Goal: Task Accomplishment & Management: Use online tool/utility

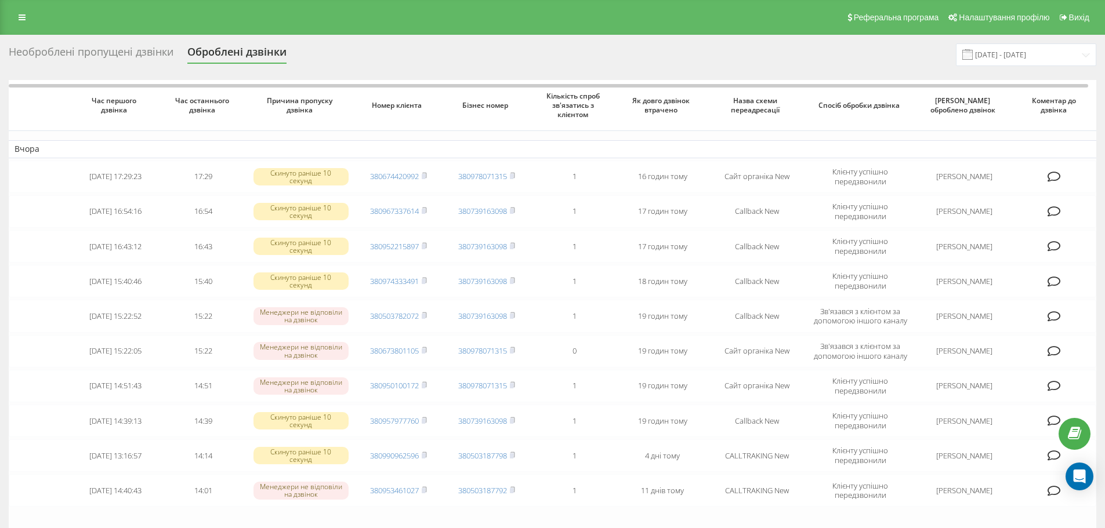
click at [135, 53] on div "Необроблені пропущені дзвінки" at bounding box center [91, 55] width 165 height 18
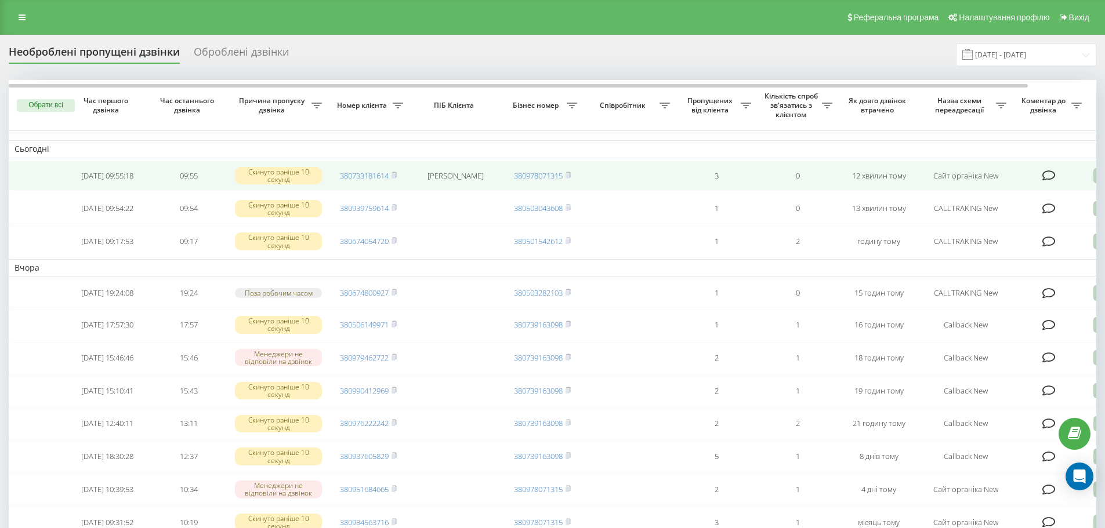
click at [1049, 172] on icon at bounding box center [1048, 176] width 13 height 12
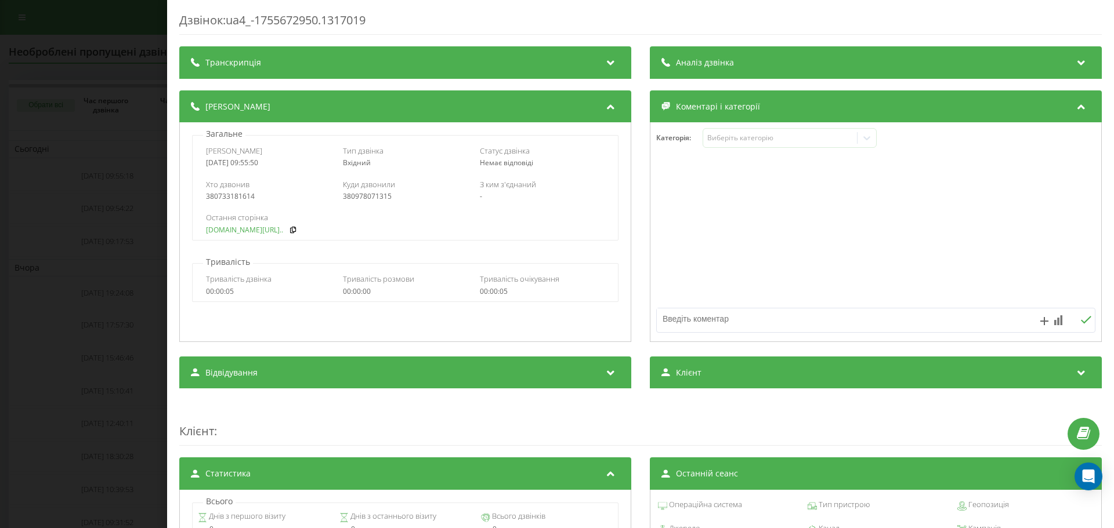
click at [216, 233] on link "fix-parts.in.ua/subaru-l..." at bounding box center [244, 230] width 77 height 8
click at [90, 164] on div "Дзвінок : ua4_-1755672950.1317019 Транскрипція Для AI-аналізу майбутніх дзвінкі…" at bounding box center [557, 264] width 1114 height 528
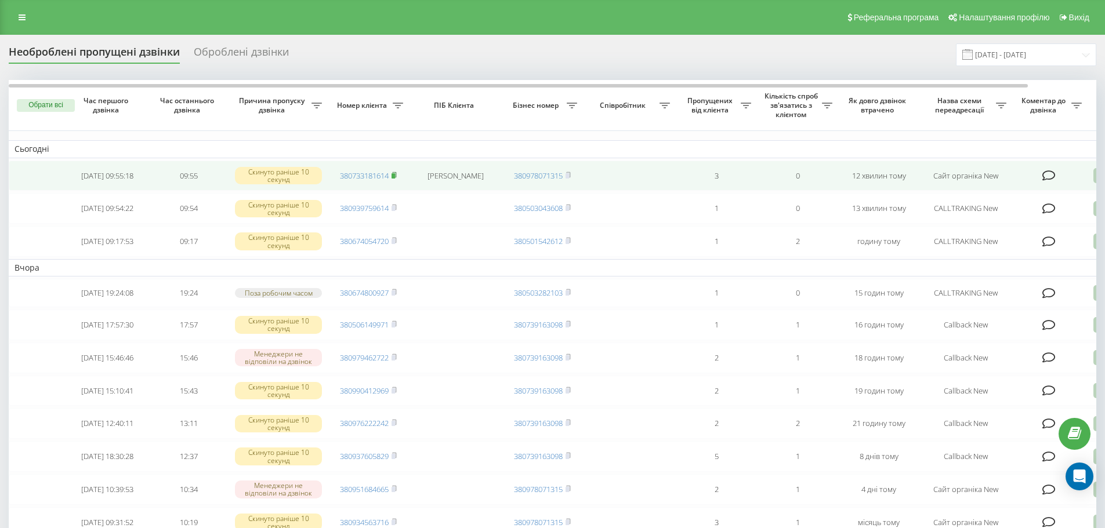
click at [396, 173] on icon at bounding box center [394, 174] width 4 height 5
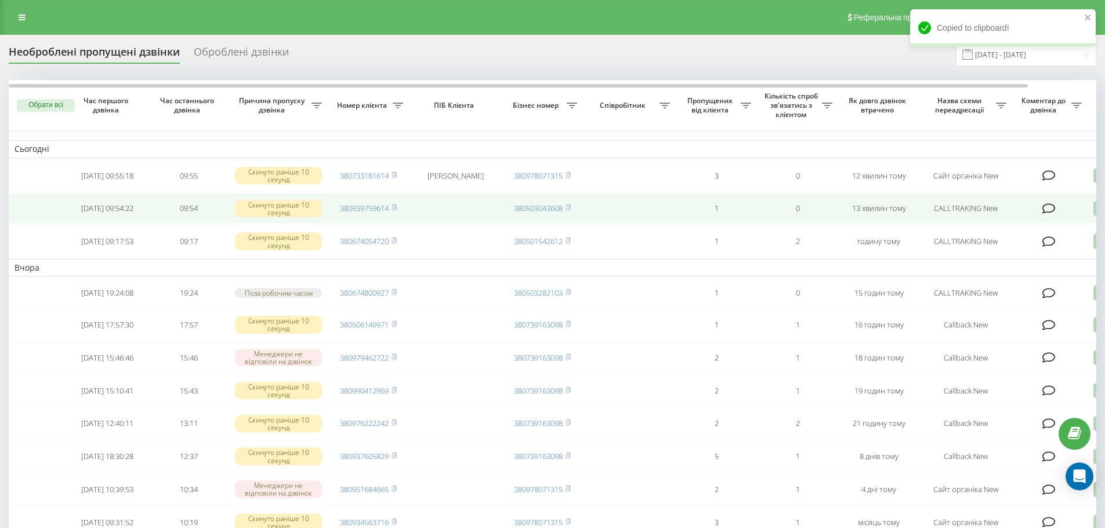
click at [1051, 208] on icon at bounding box center [1048, 209] width 13 height 12
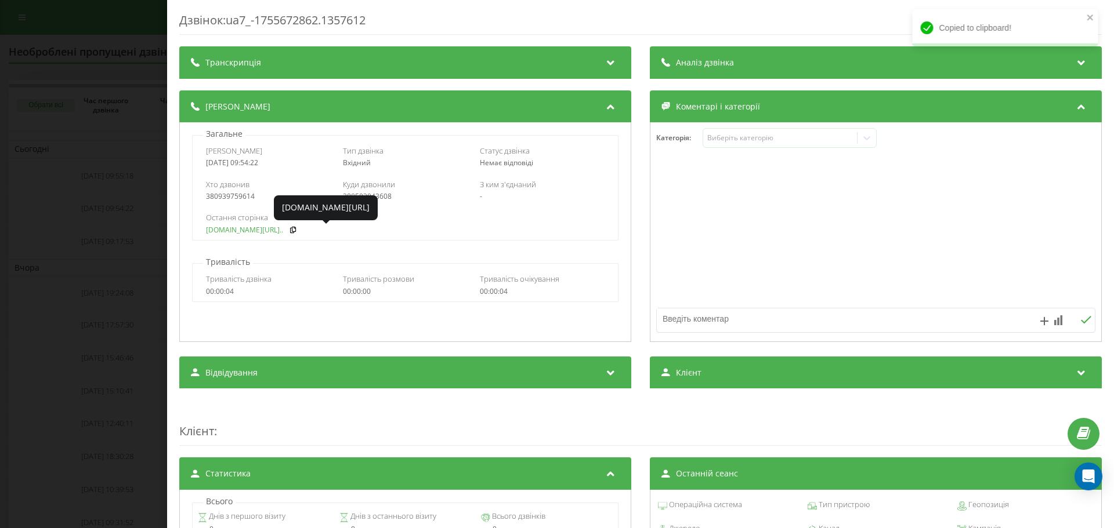
click at [222, 226] on link "fix-parts.in.ua/ru/porsn..." at bounding box center [244, 230] width 77 height 8
click at [246, 234] on link "fix-parts.in.ua/ru/porsn..." at bounding box center [244, 230] width 77 height 8
click at [143, 215] on div "Дзвінок : ua7_-1755672862.1357612 Транскрипція Для AI-аналізу майбутніх дзвінкі…" at bounding box center [557, 264] width 1114 height 528
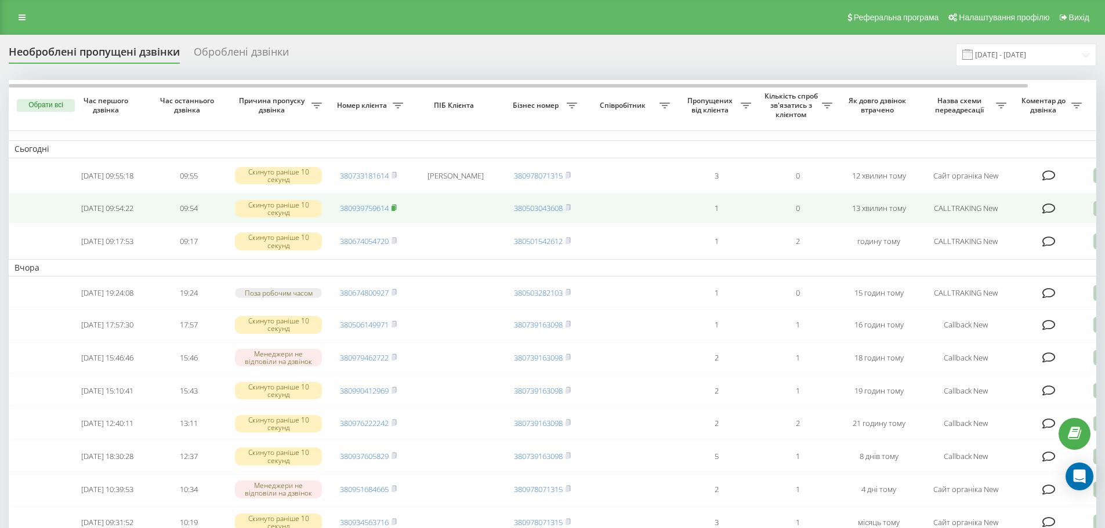
click at [396, 210] on icon at bounding box center [394, 207] width 4 height 5
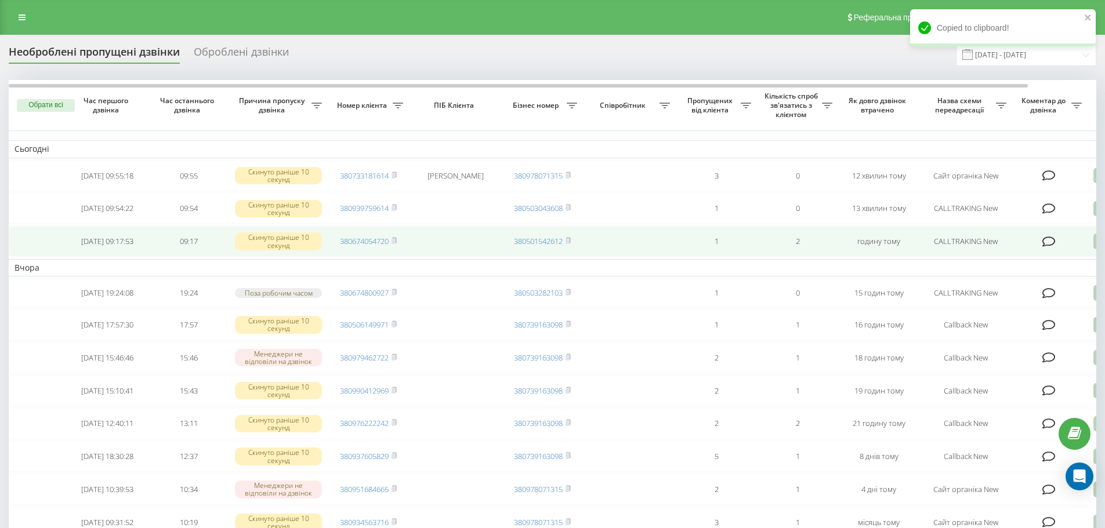
click at [1050, 245] on icon at bounding box center [1048, 242] width 13 height 12
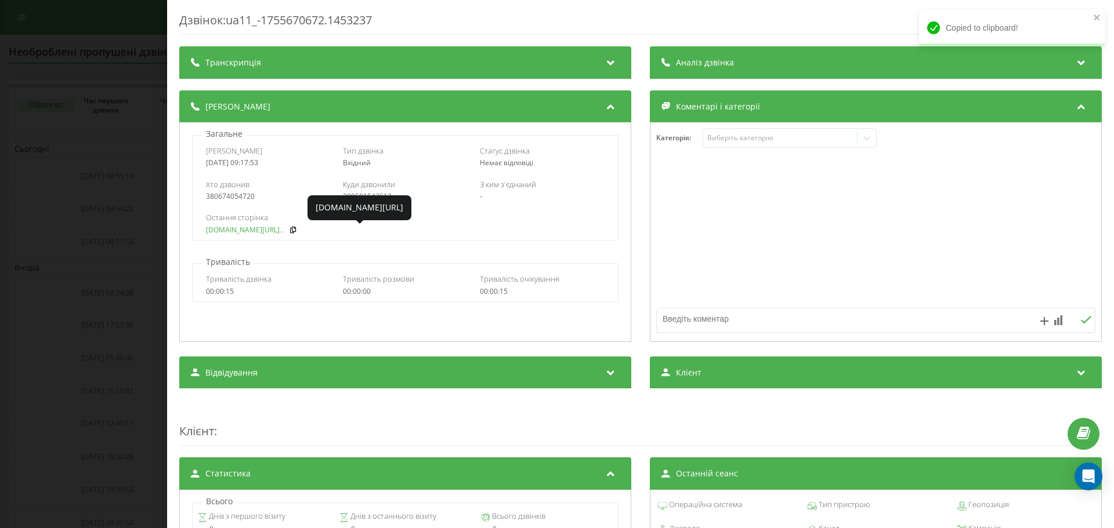
click at [231, 232] on link "fix-parts.in.ua/dvigun-v..." at bounding box center [244, 230] width 77 height 8
drag, startPoint x: 100, startPoint y: 106, endPoint x: 85, endPoint y: 8, distance: 99.2
click at [100, 107] on div "Дзвінок : ua11_-1755670672.1453237 Транскрипція Для AI-аналізу майбутніх дзвінк…" at bounding box center [557, 264] width 1114 height 528
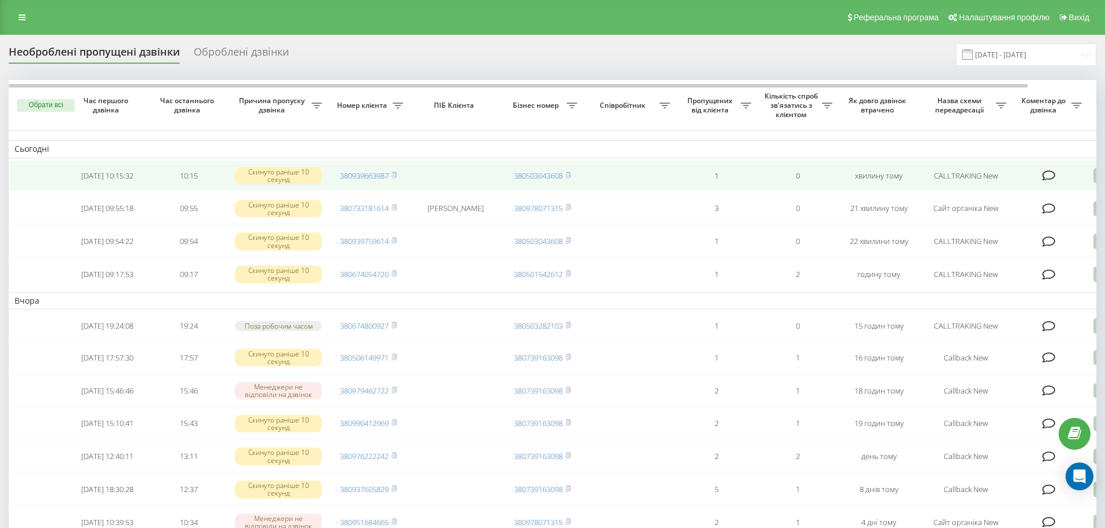
click at [1050, 173] on icon at bounding box center [1048, 176] width 13 height 12
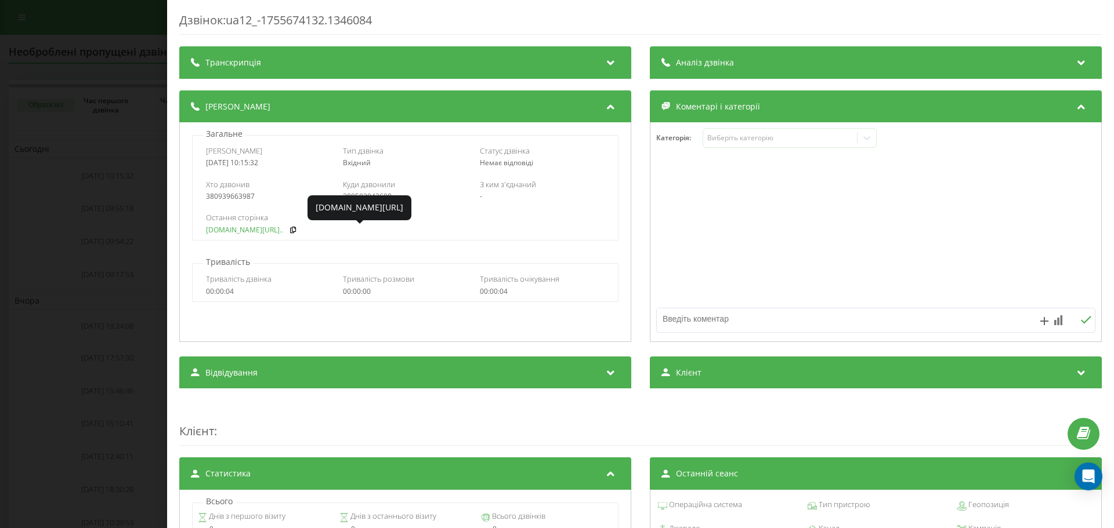
click at [239, 231] on link "fix-parts.in.ua/ru/dvigu..." at bounding box center [244, 230] width 77 height 8
click at [126, 140] on div "Дзвінок : ua12_-1755674132.1346084 Транскрипція Для AI-аналізу майбутніх дзвінк…" at bounding box center [557, 264] width 1114 height 528
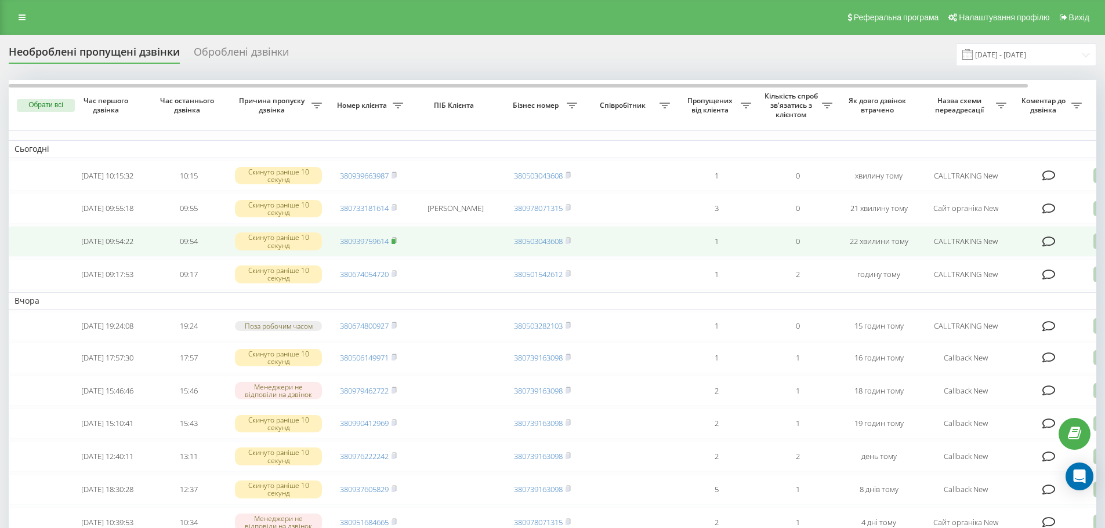
click at [396, 247] on span at bounding box center [394, 241] width 5 height 10
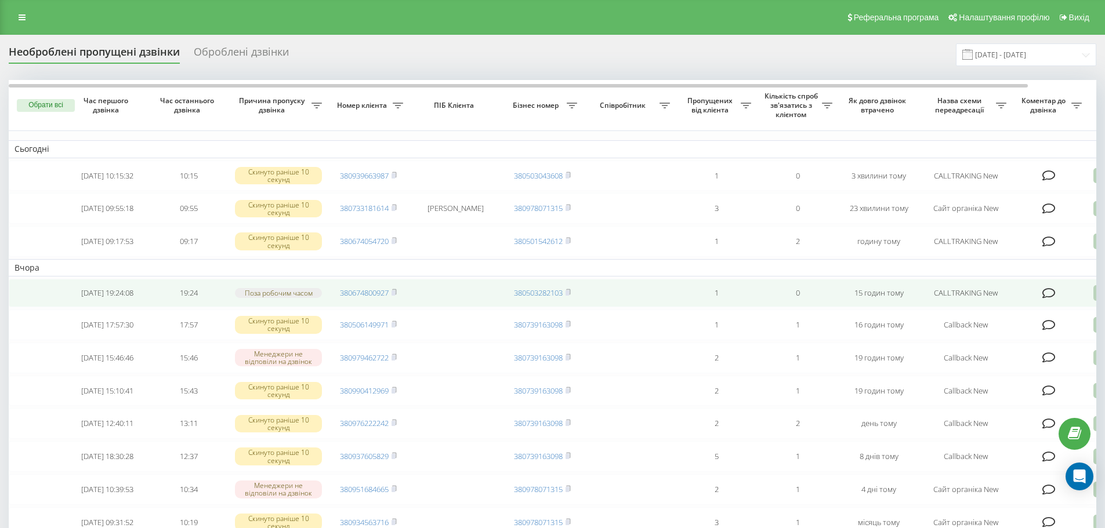
click at [1050, 299] on icon at bounding box center [1048, 294] width 13 height 12
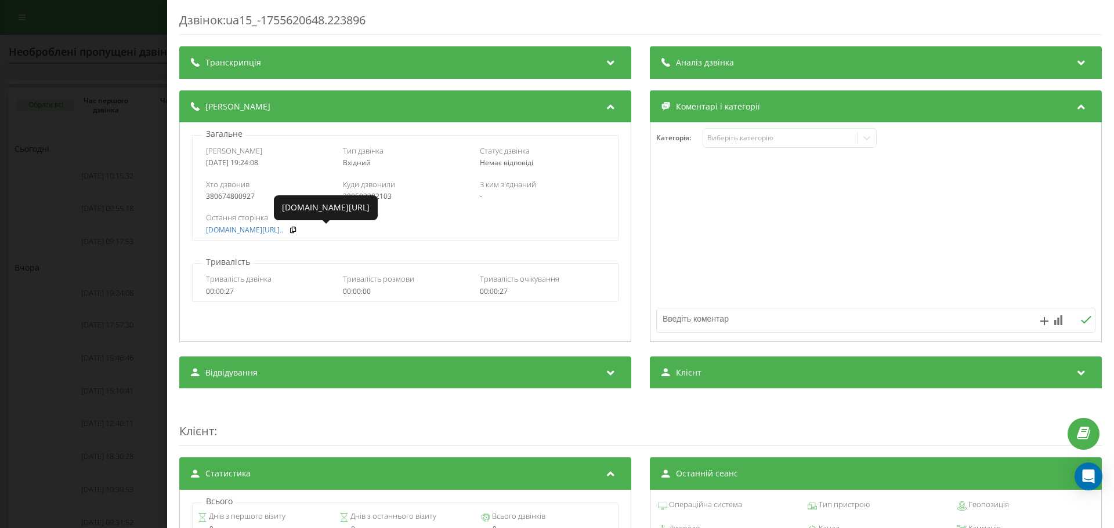
click at [100, 231] on div "Дзвінок : ua15_-1755620648.223896 Транскрипція Для AI-аналізу майбутніх дзвінкі…" at bounding box center [557, 264] width 1114 height 528
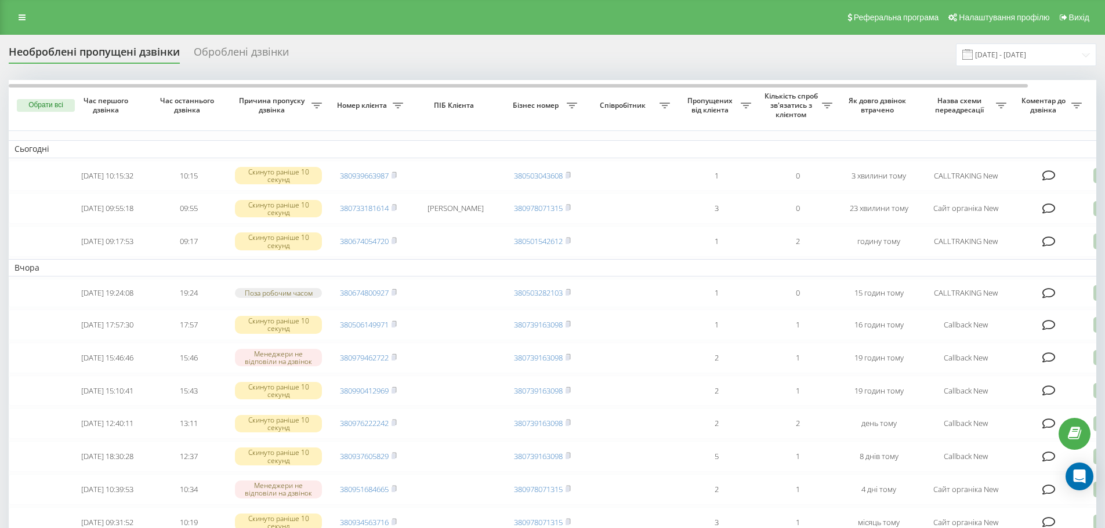
click at [219, 61] on div "Оброблені дзвінки" at bounding box center [241, 55] width 95 height 18
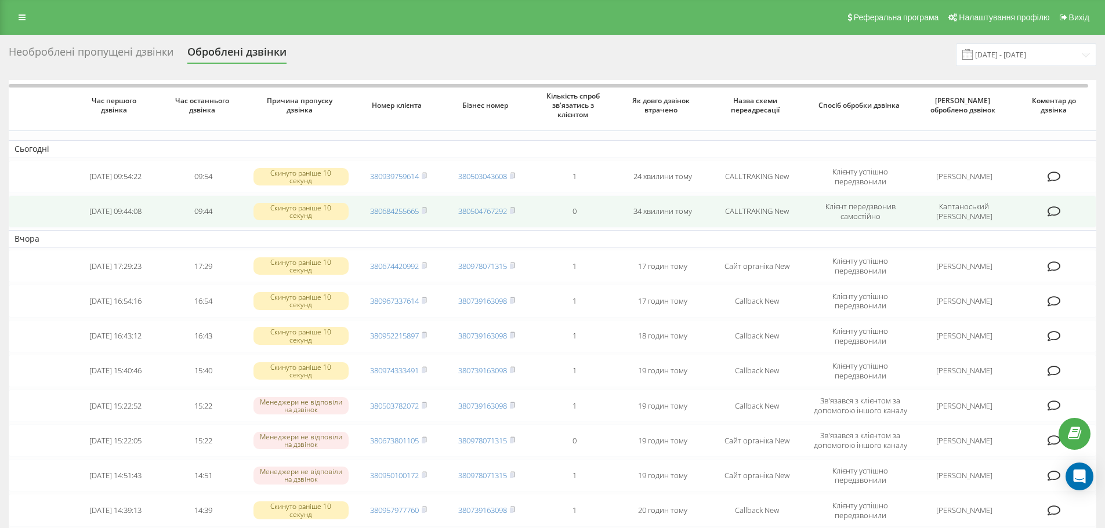
click at [1050, 209] on icon at bounding box center [1053, 212] width 13 height 12
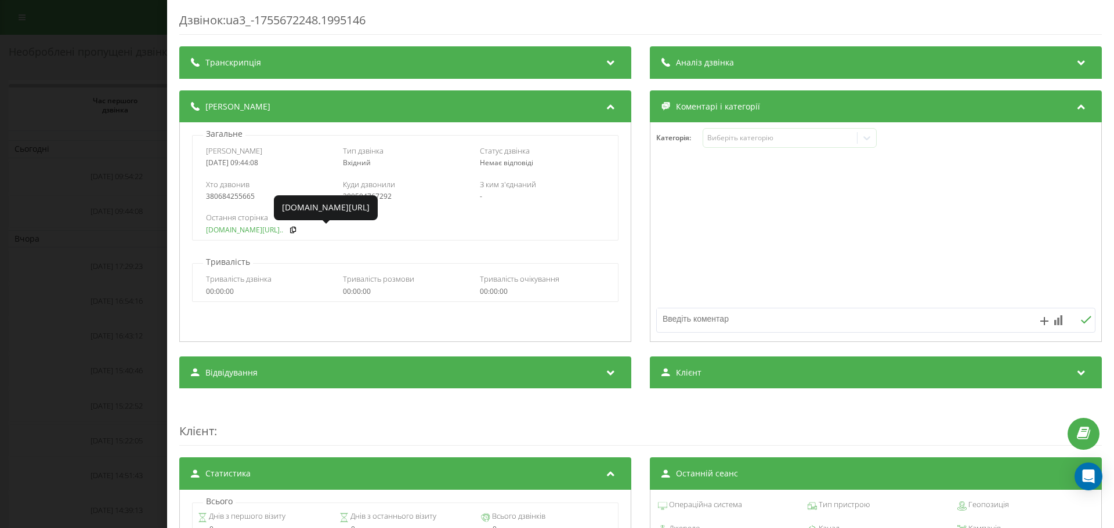
click at [261, 231] on link "fix-parts.in.ua/fara-zad..." at bounding box center [244, 230] width 77 height 8
click at [82, 194] on div "Дзвінок : ua3_-1755672248.1995146 Транскрипція Для AI-аналізу майбутніх дзвінкі…" at bounding box center [557, 264] width 1114 height 528
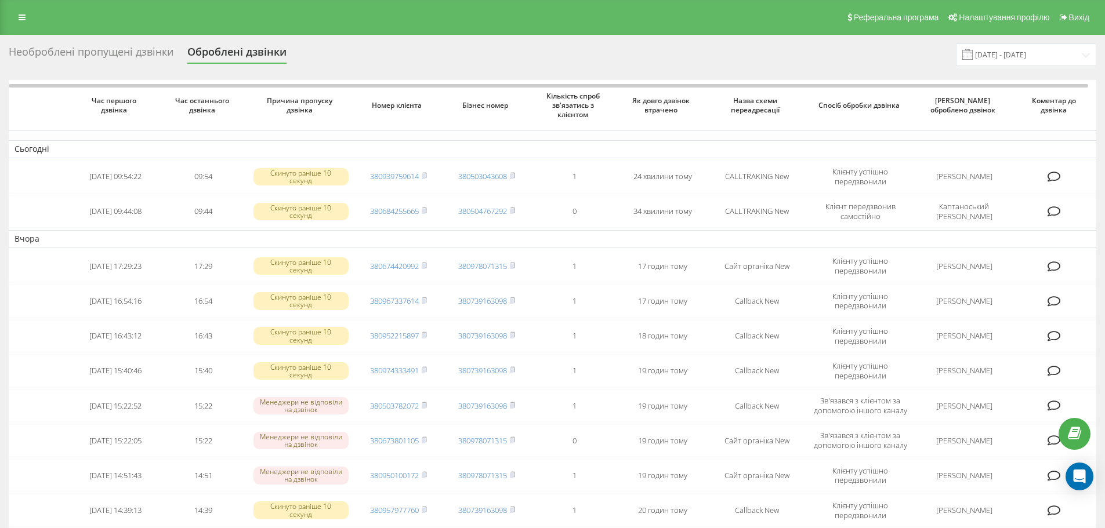
click at [103, 59] on div "Необроблені пропущені дзвінки" at bounding box center [91, 55] width 165 height 18
